Goal: Transaction & Acquisition: Purchase product/service

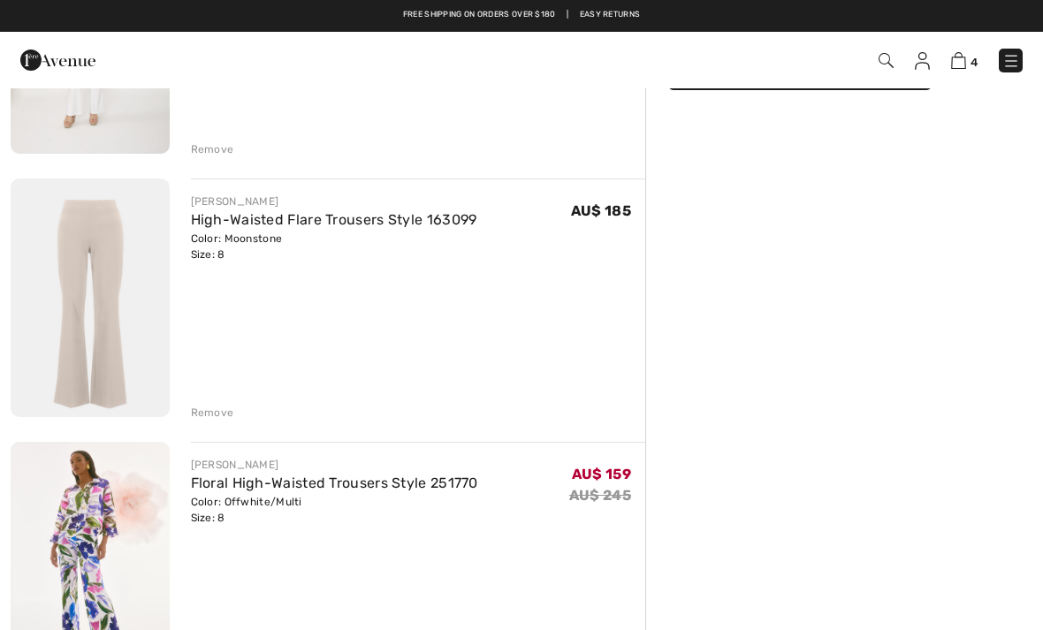
scroll to position [314, 0]
click at [101, 292] on img at bounding box center [90, 299] width 159 height 238
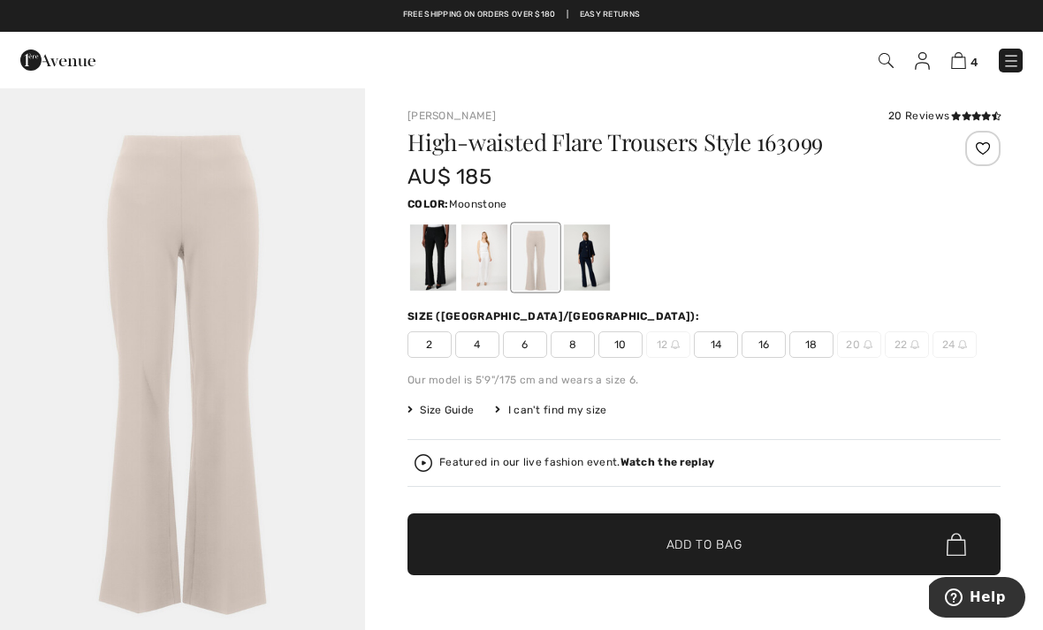
click at [590, 267] on div at bounding box center [587, 257] width 46 height 66
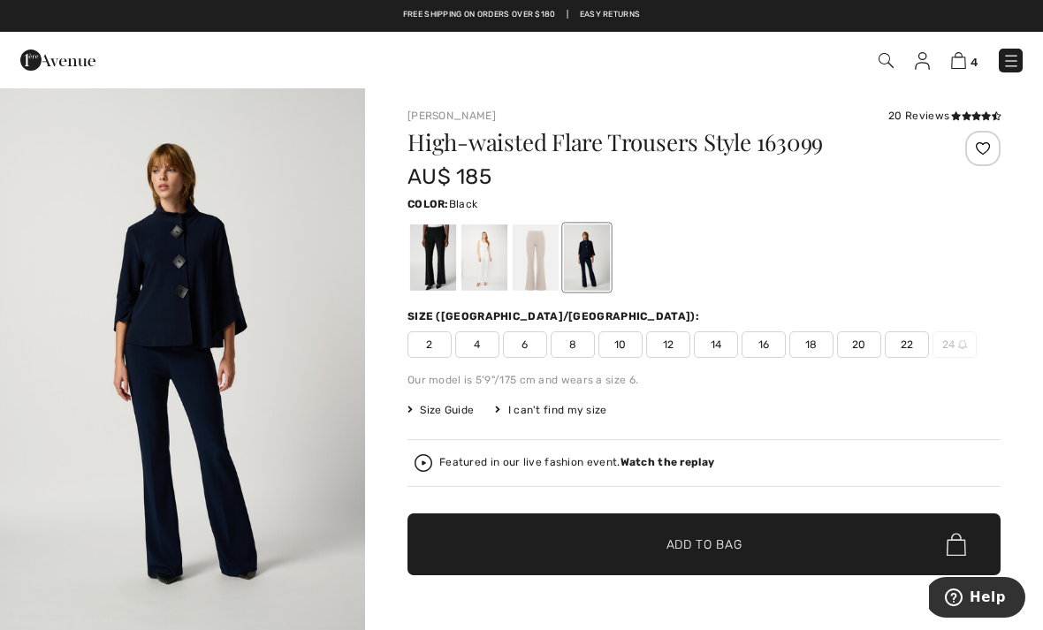
click at [434, 250] on div at bounding box center [433, 257] width 46 height 66
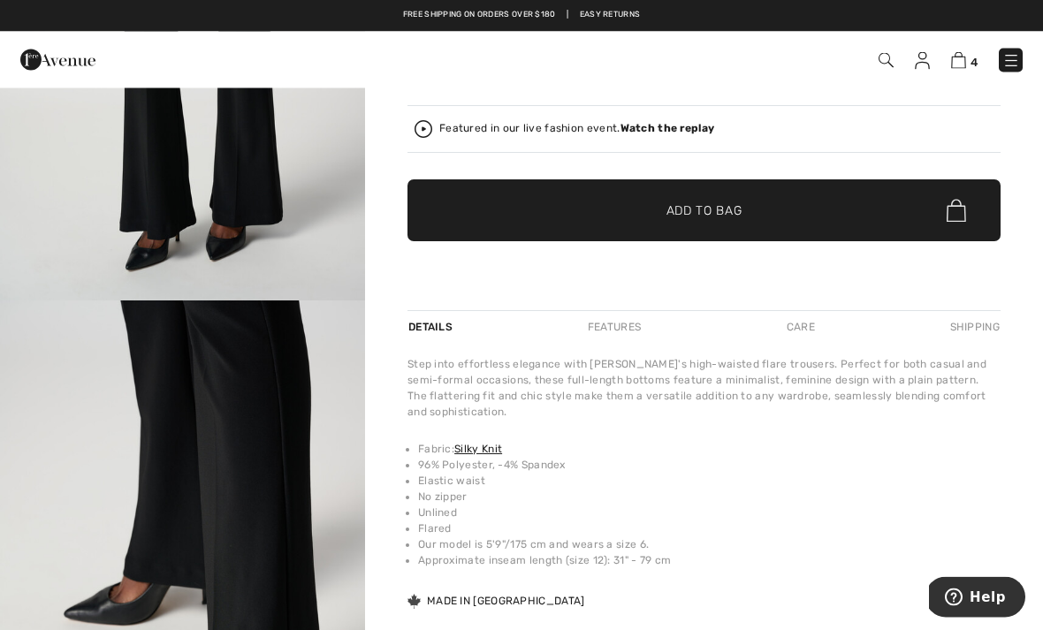
scroll to position [334, 0]
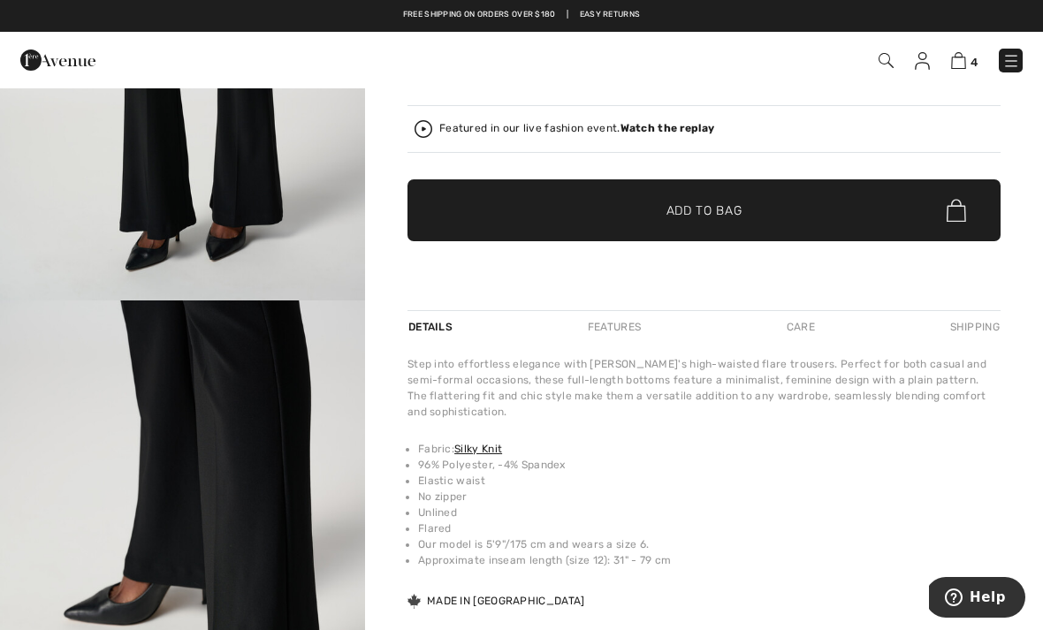
click at [662, 122] on strong "Watch the replay" at bounding box center [667, 128] width 95 height 12
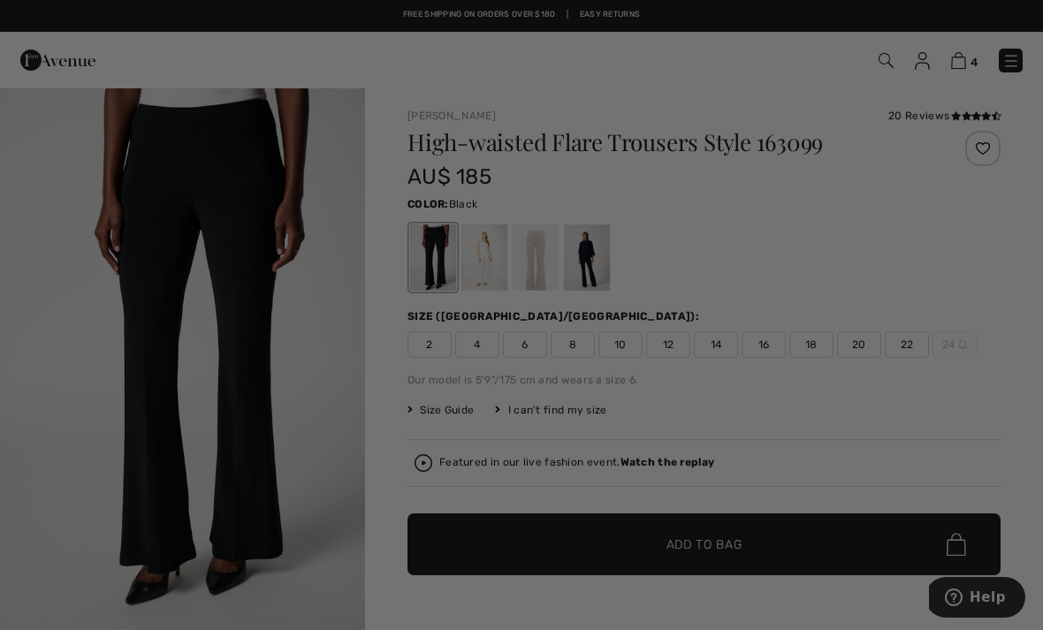
scroll to position [0, 0]
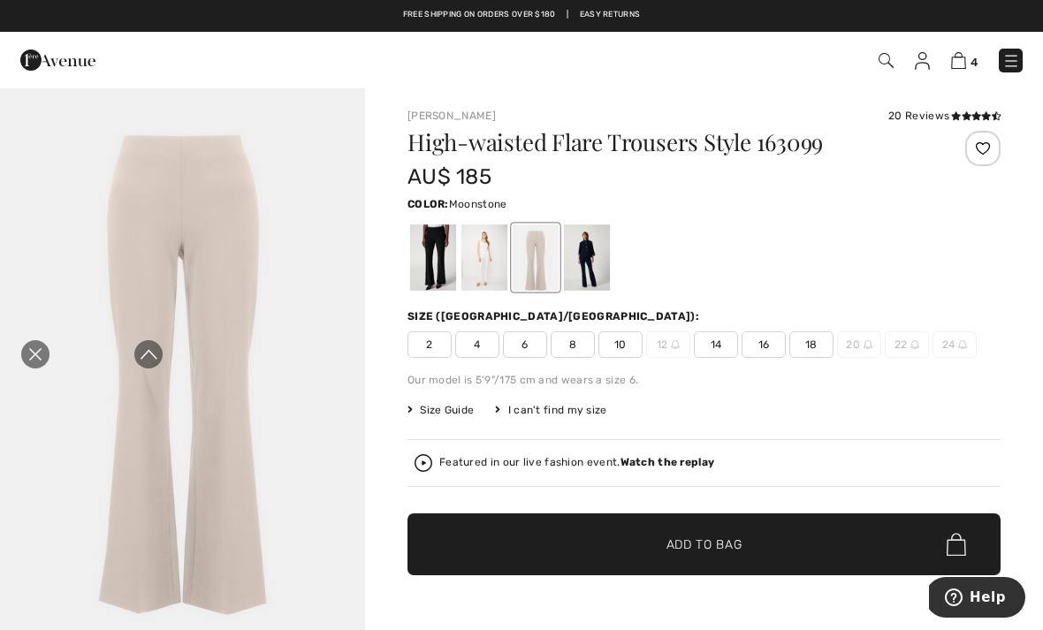
click at [36, 346] on icon "Close live curation" at bounding box center [35, 354] width 21 height 21
click at [961, 67] on img at bounding box center [958, 60] width 15 height 17
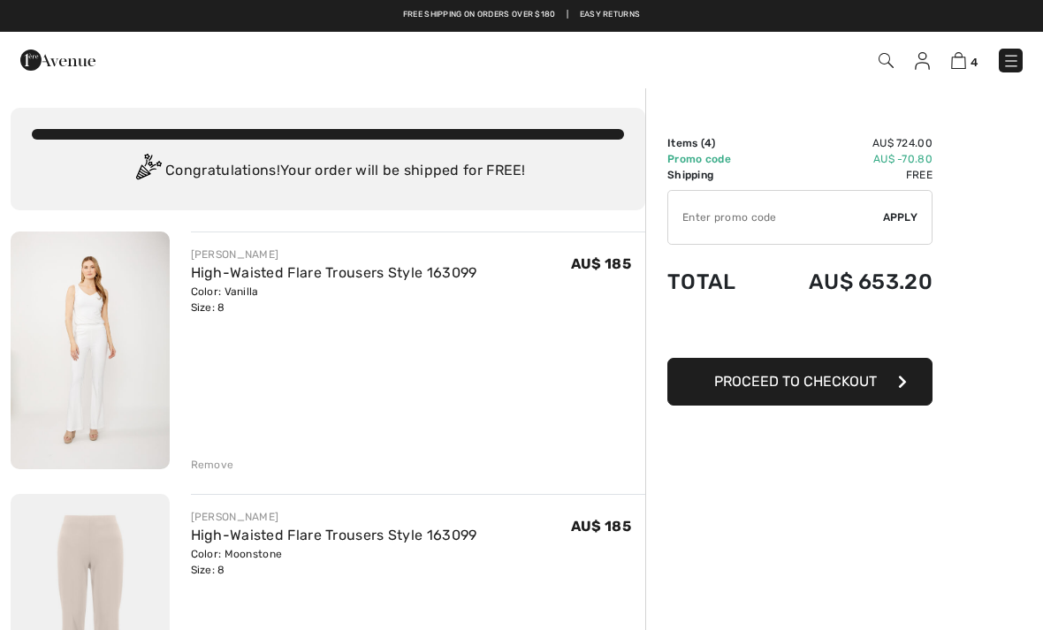
click at [840, 388] on span "Proceed to Checkout" at bounding box center [795, 381] width 163 height 17
